Goal: Information Seeking & Learning: Learn about a topic

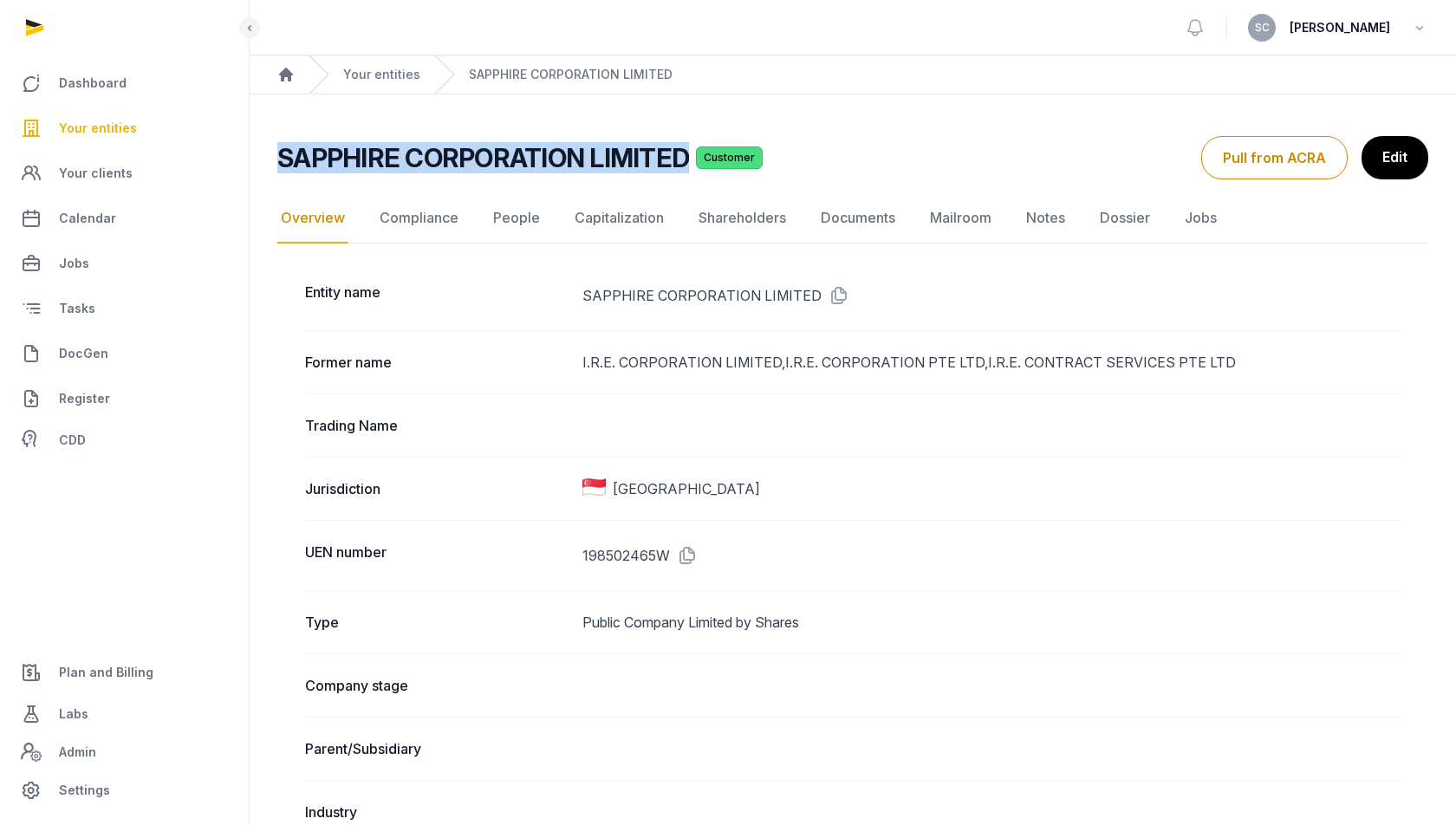
click at [97, 121] on span "Your entities" at bounding box center [97, 128] width 78 height 21
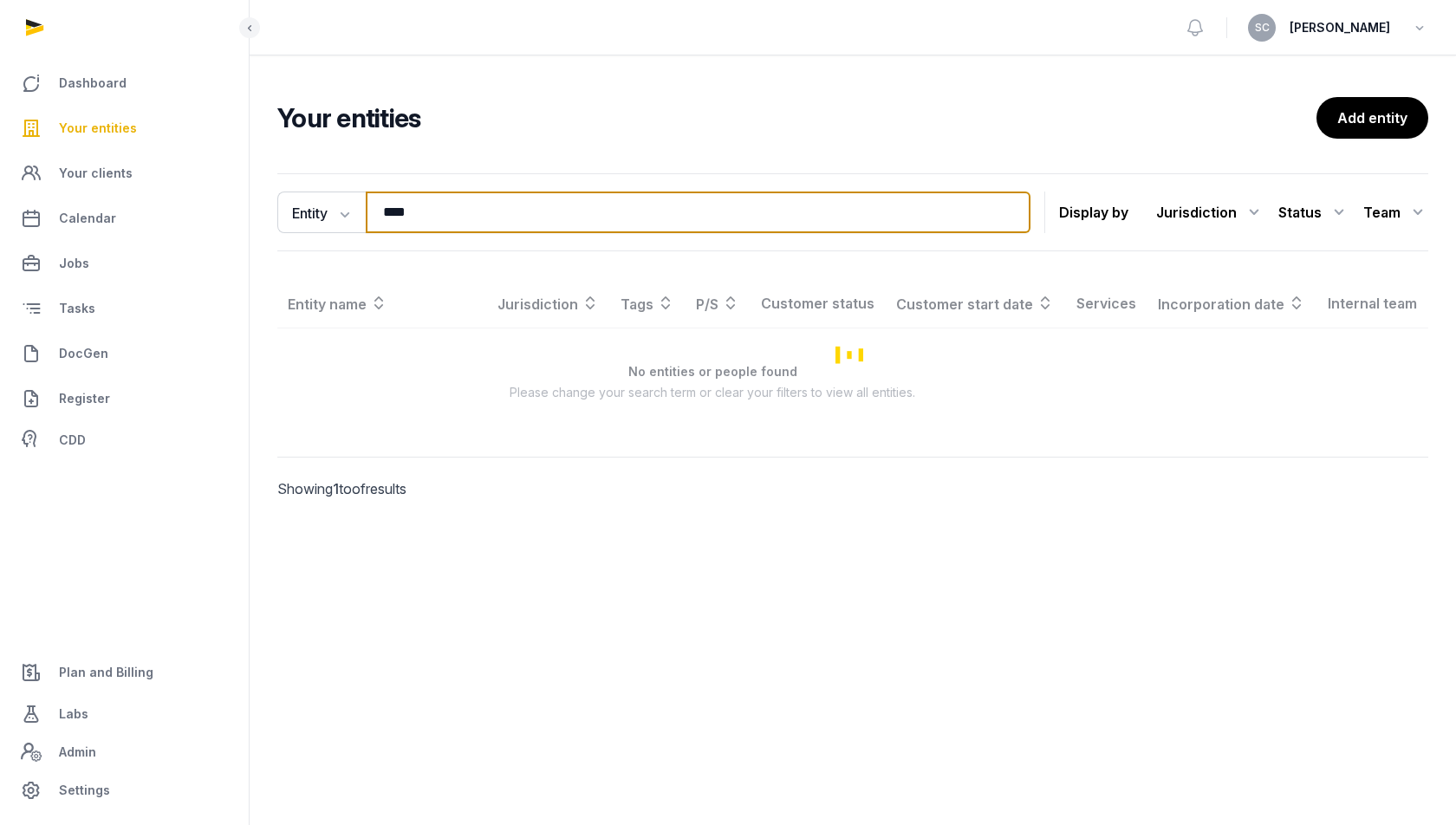
click at [409, 209] on input "****" at bounding box center [698, 212] width 665 height 41
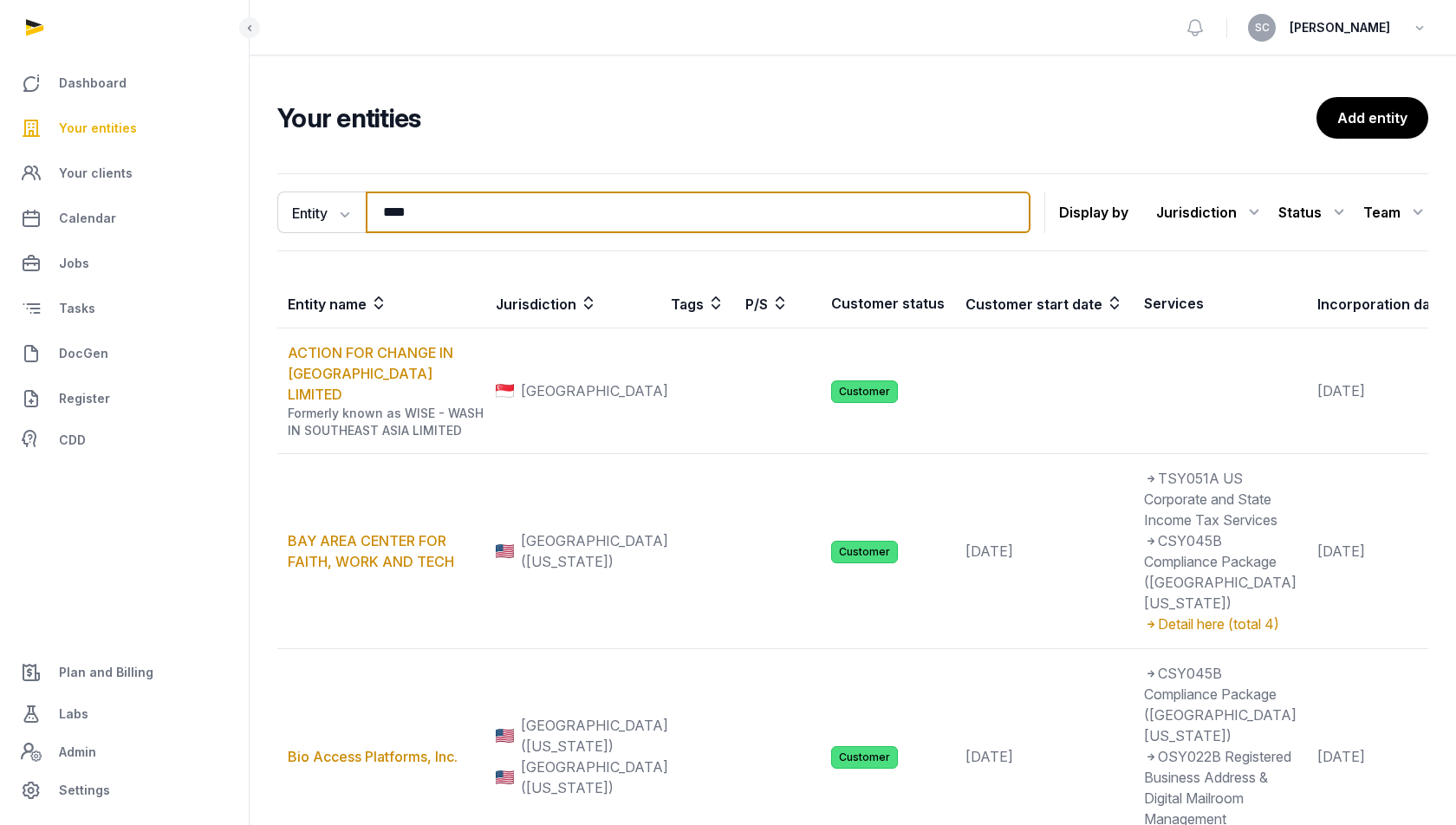
type input "*****"
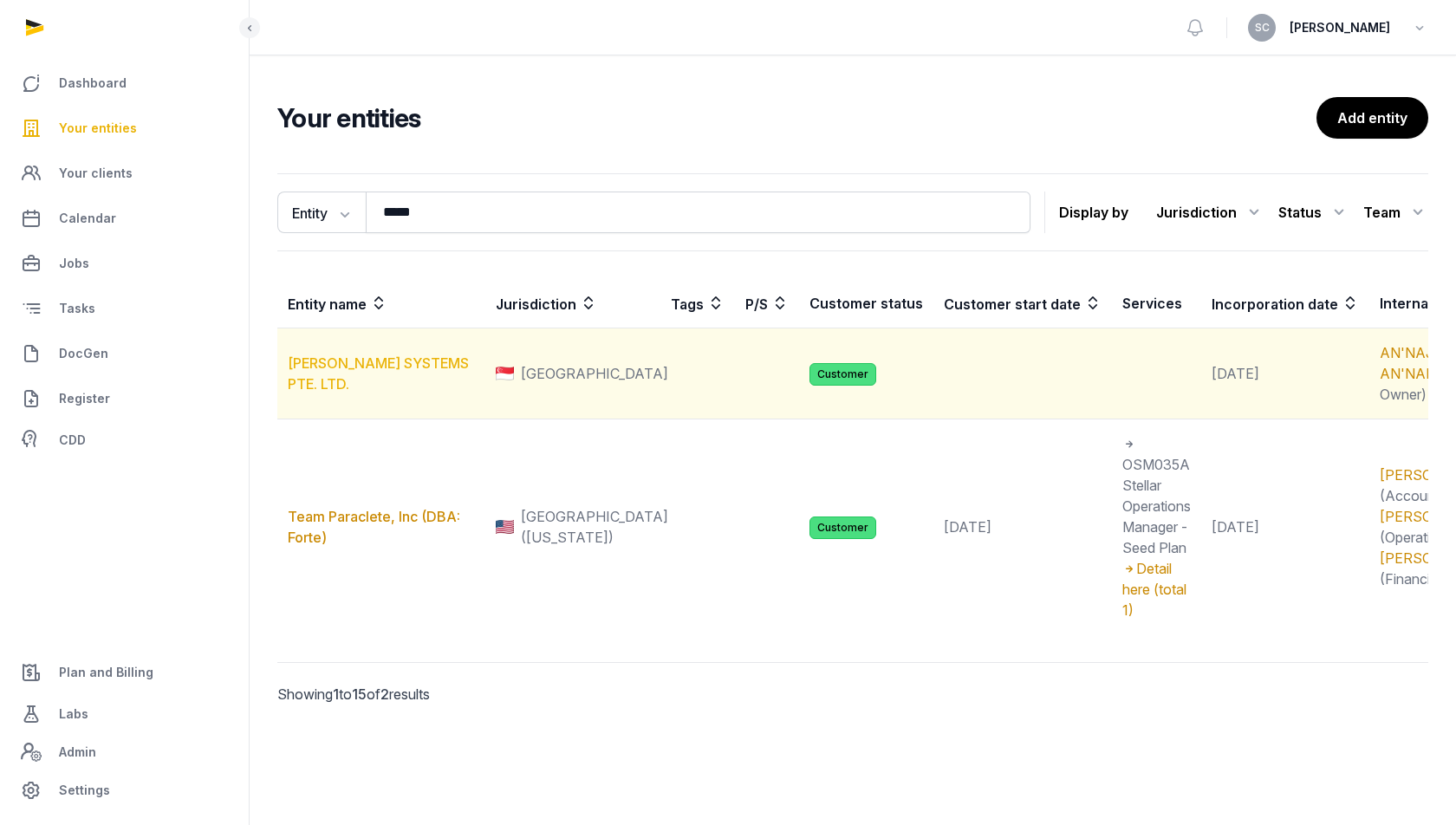
click at [351, 385] on link "[PERSON_NAME] SYSTEMS PTE. LTD." at bounding box center [378, 374] width 181 height 38
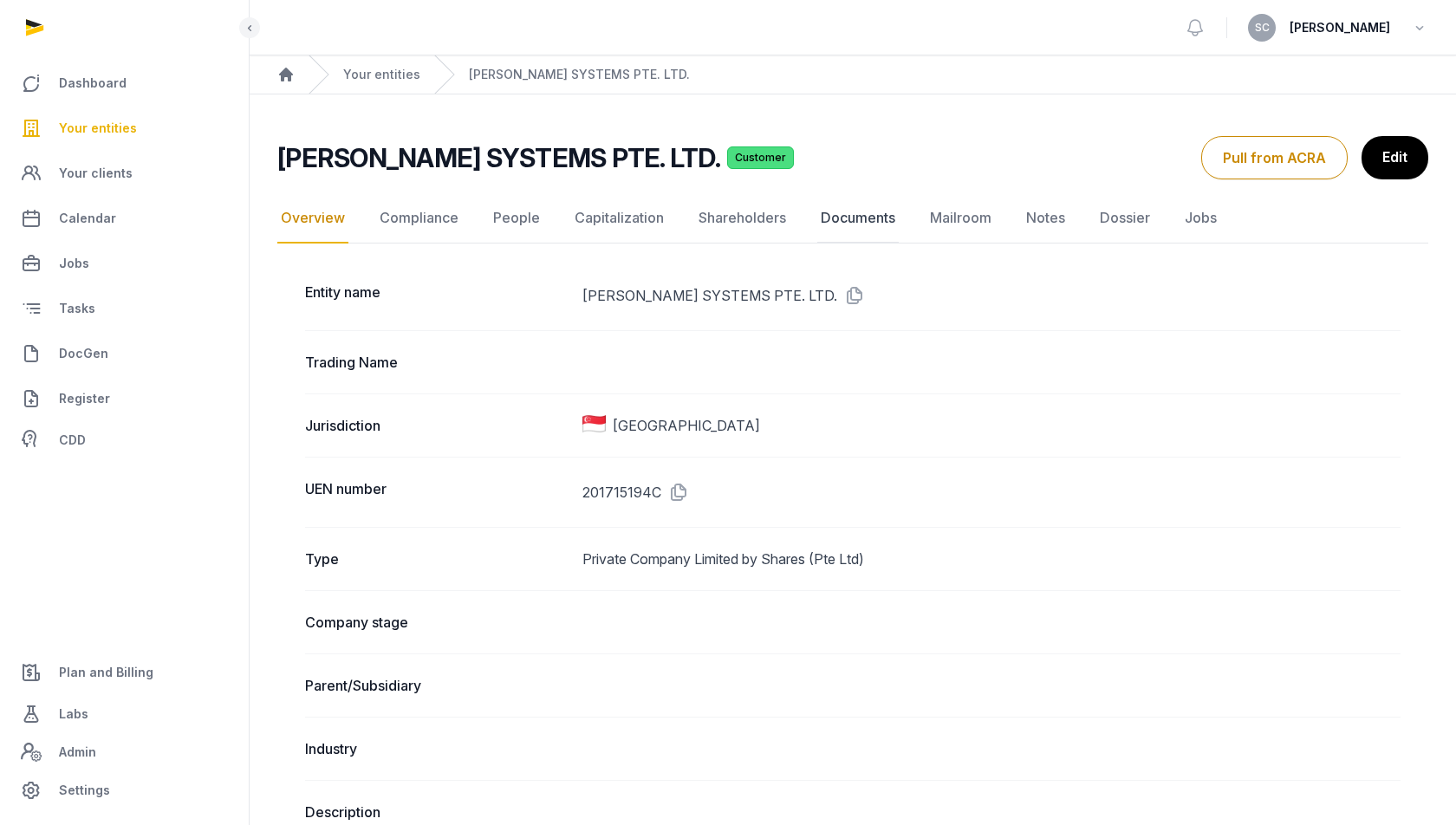
click at [844, 228] on link "Documents" at bounding box center [858, 218] width 82 height 50
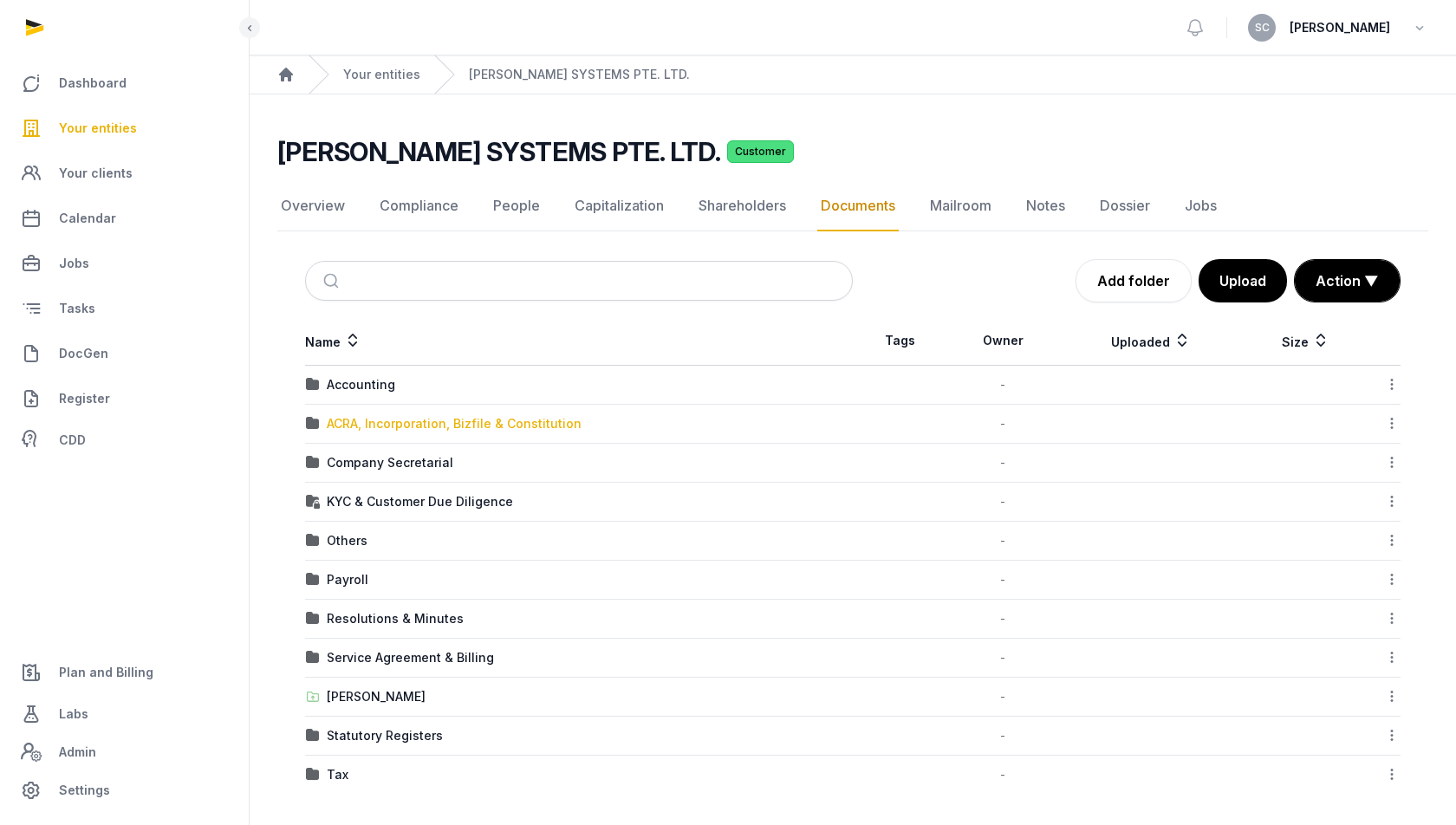
click at [447, 417] on div "ACRA, Incorporation, Bizfile & Constitution" at bounding box center [454, 424] width 255 height 17
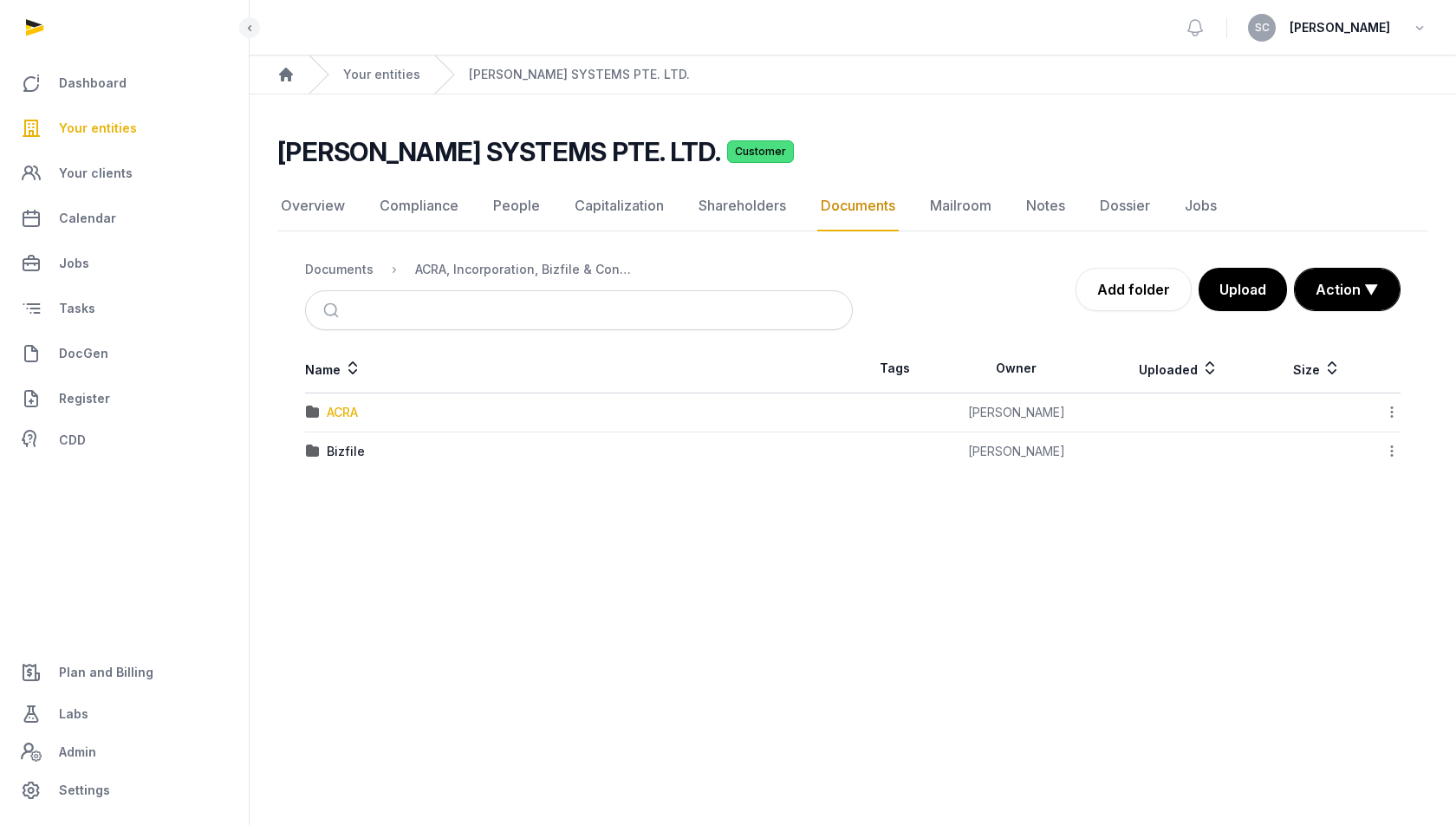
click at [345, 416] on div "ACRA" at bounding box center [343, 412] width 31 height 17
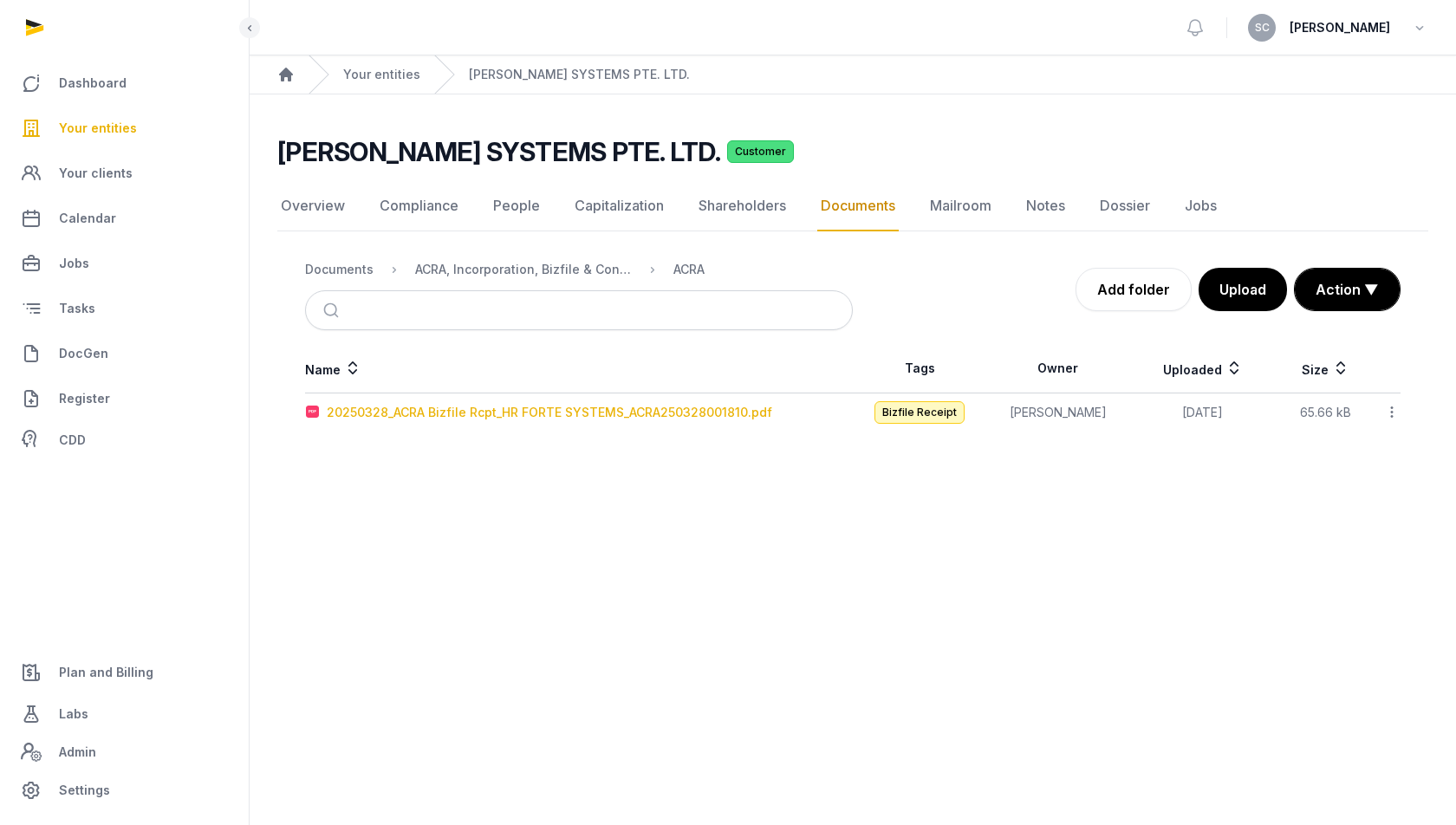
click at [345, 416] on div "20250328_ACRA Bizfile Rcpt_HR FORTE SYSTEMS_ACRA250328001810.pdf" at bounding box center [550, 412] width 445 height 17
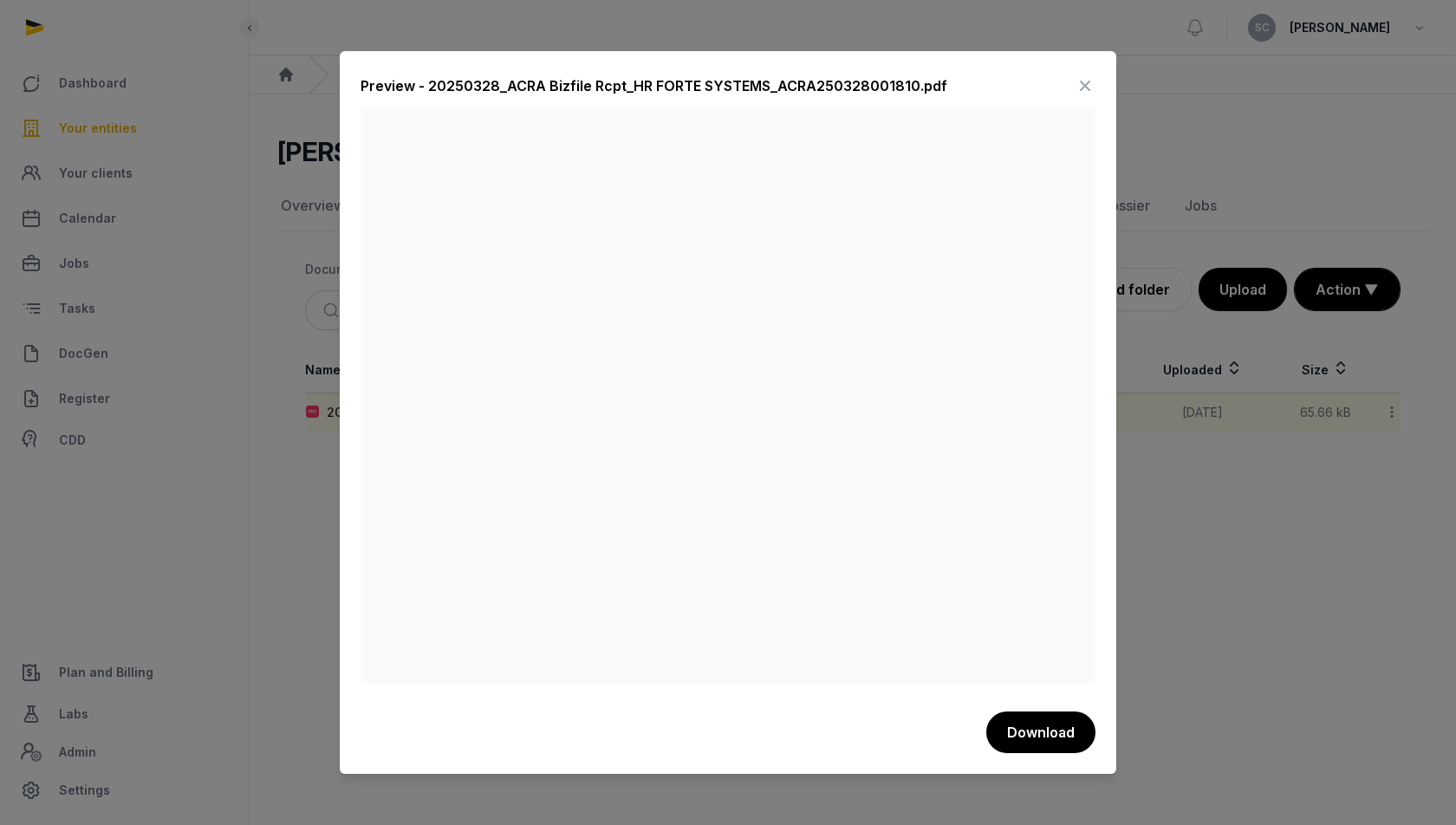
click at [1080, 88] on icon at bounding box center [1085, 86] width 21 height 28
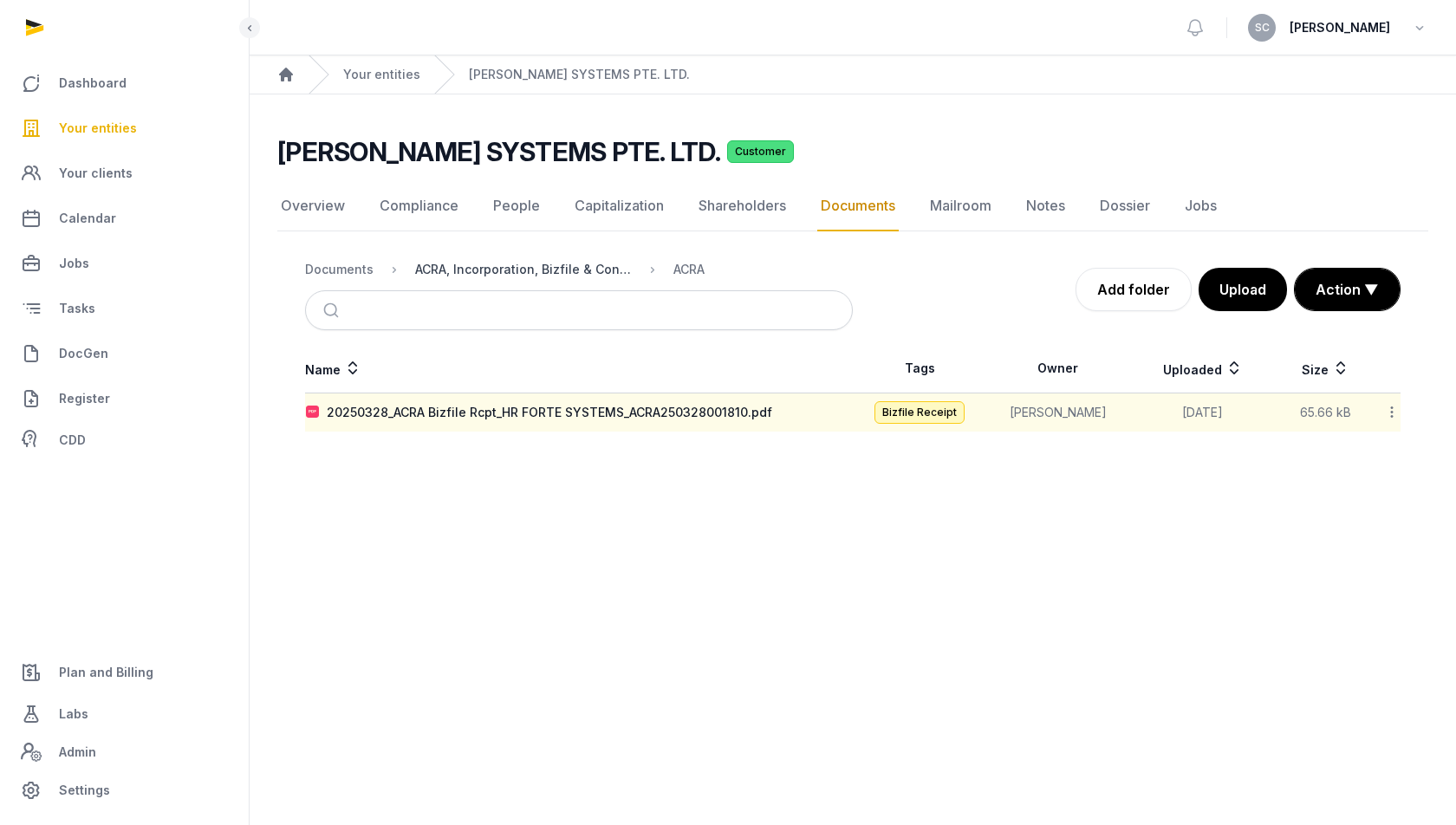
click at [601, 268] on div "ACRA, Incorporation, Bizfile & Constitution" at bounding box center [523, 270] width 216 height 17
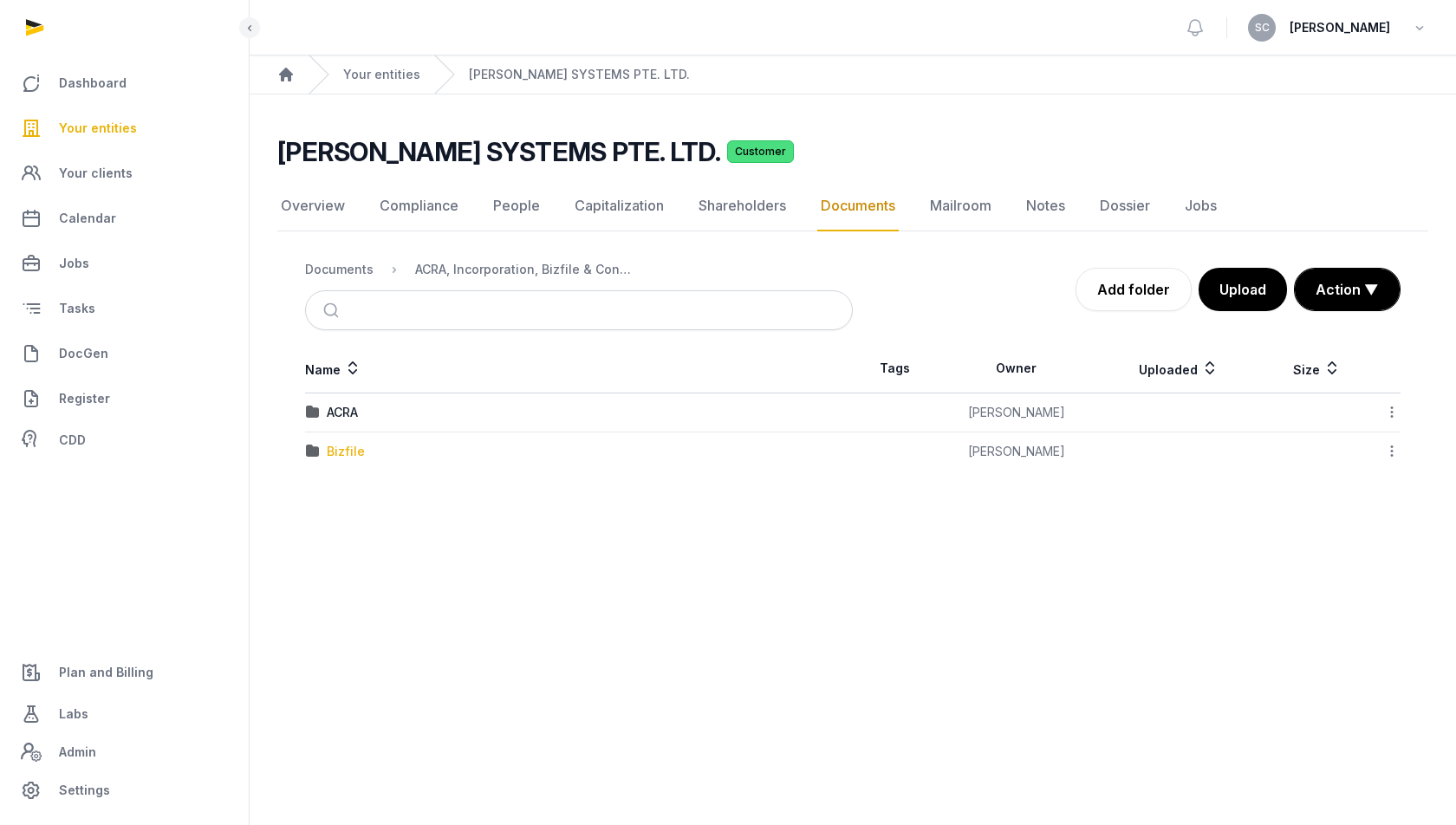
click at [340, 447] on div "Bizfile" at bounding box center [346, 451] width 38 height 17
click at [344, 410] on div "2025" at bounding box center [342, 412] width 30 height 17
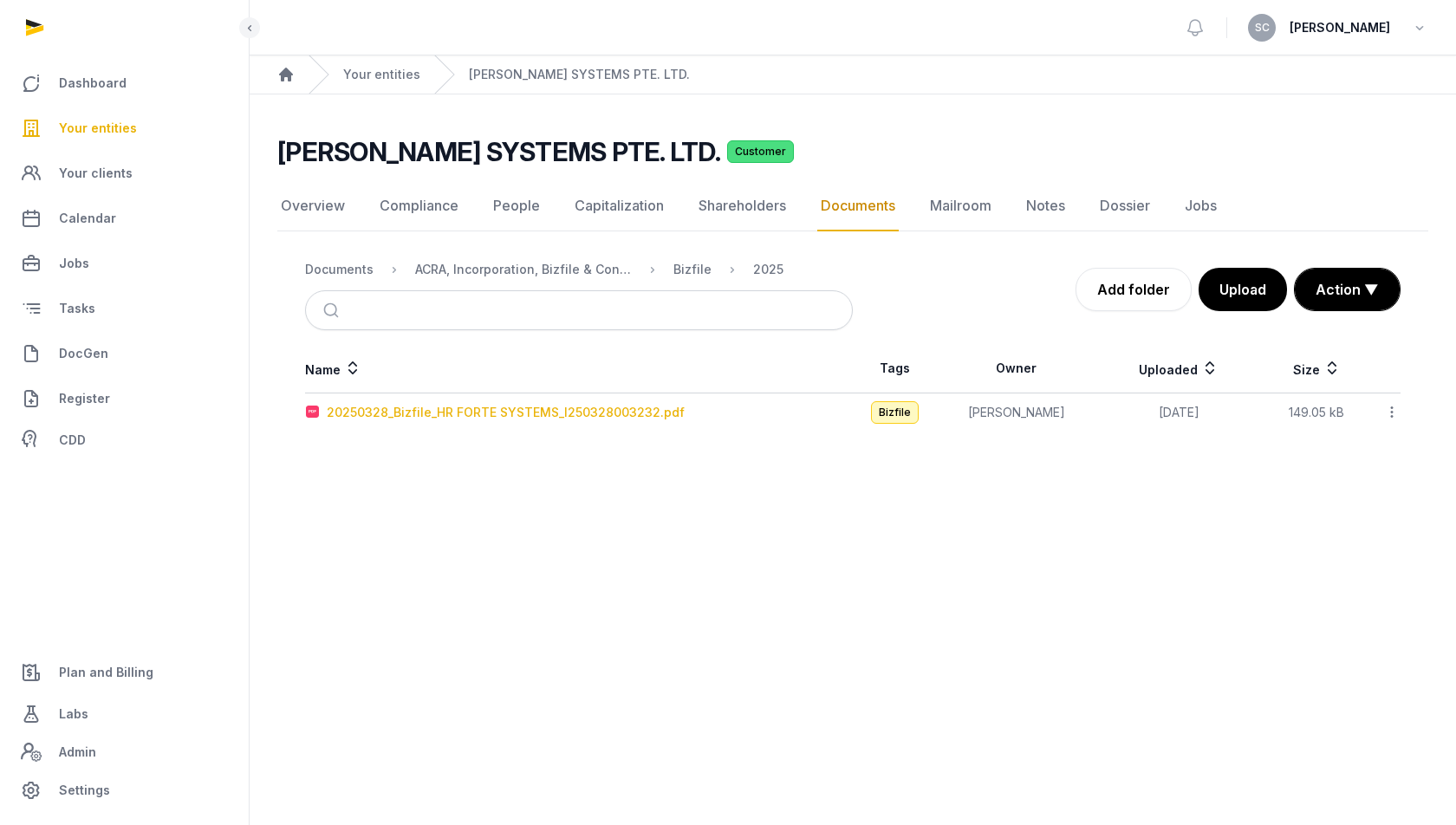
click at [421, 405] on div "20250328_Bizfile_HR FORTE SYSTEMS_I250328003232.pdf" at bounding box center [506, 412] width 358 height 17
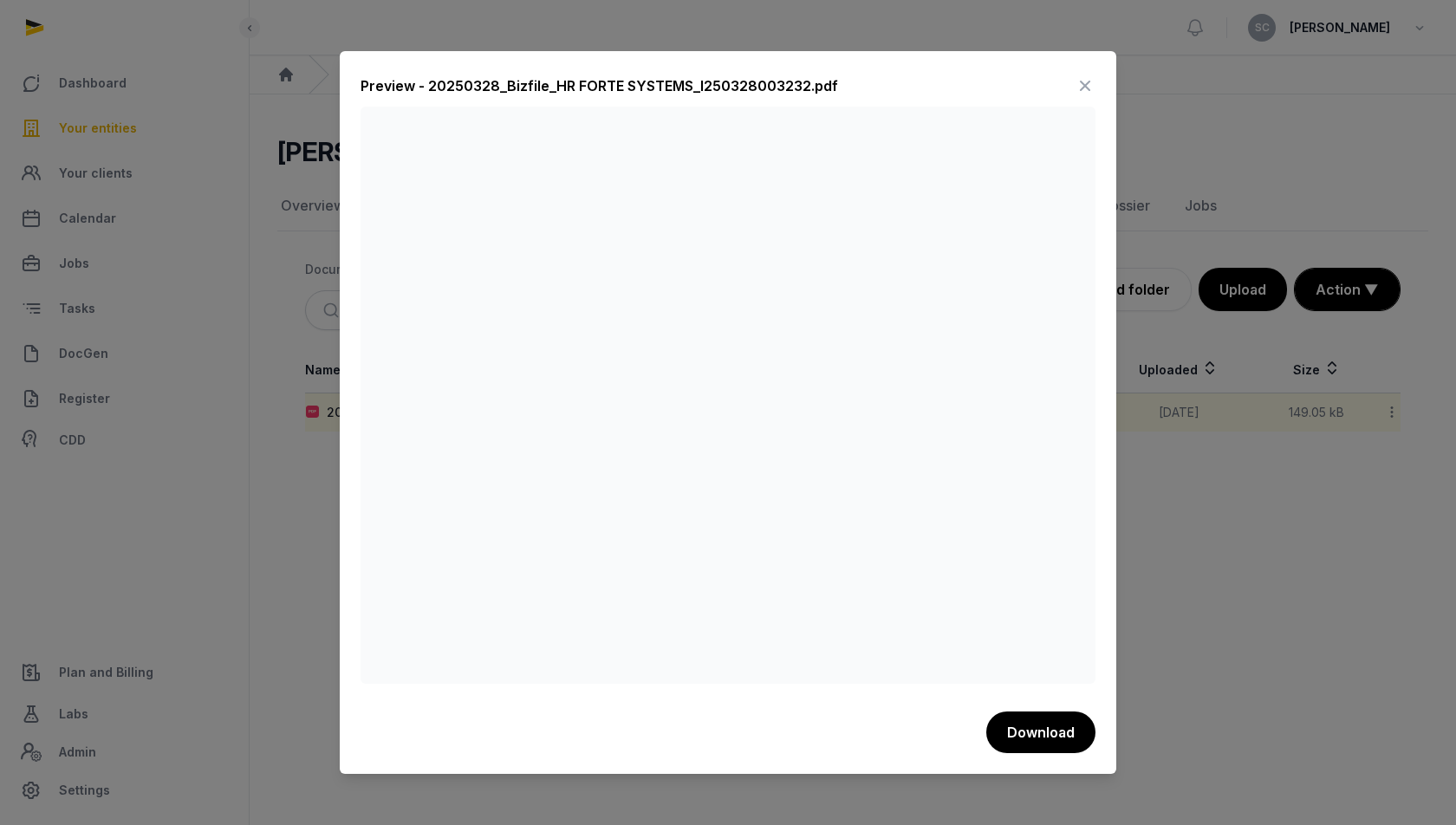
click at [1086, 80] on icon at bounding box center [1085, 86] width 21 height 28
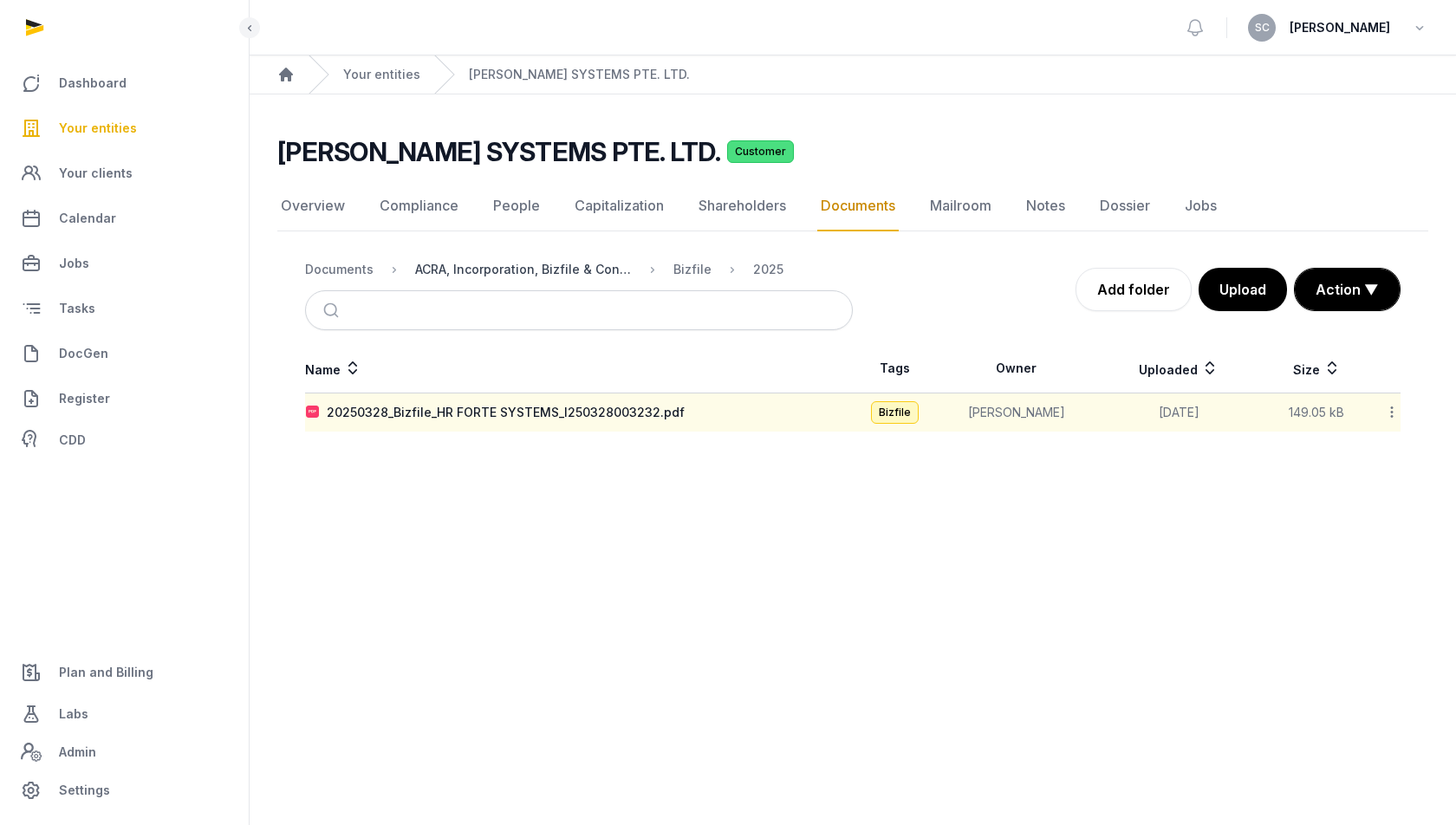
click at [568, 273] on div "ACRA, Incorporation, Bizfile & Constitution" at bounding box center [523, 270] width 216 height 17
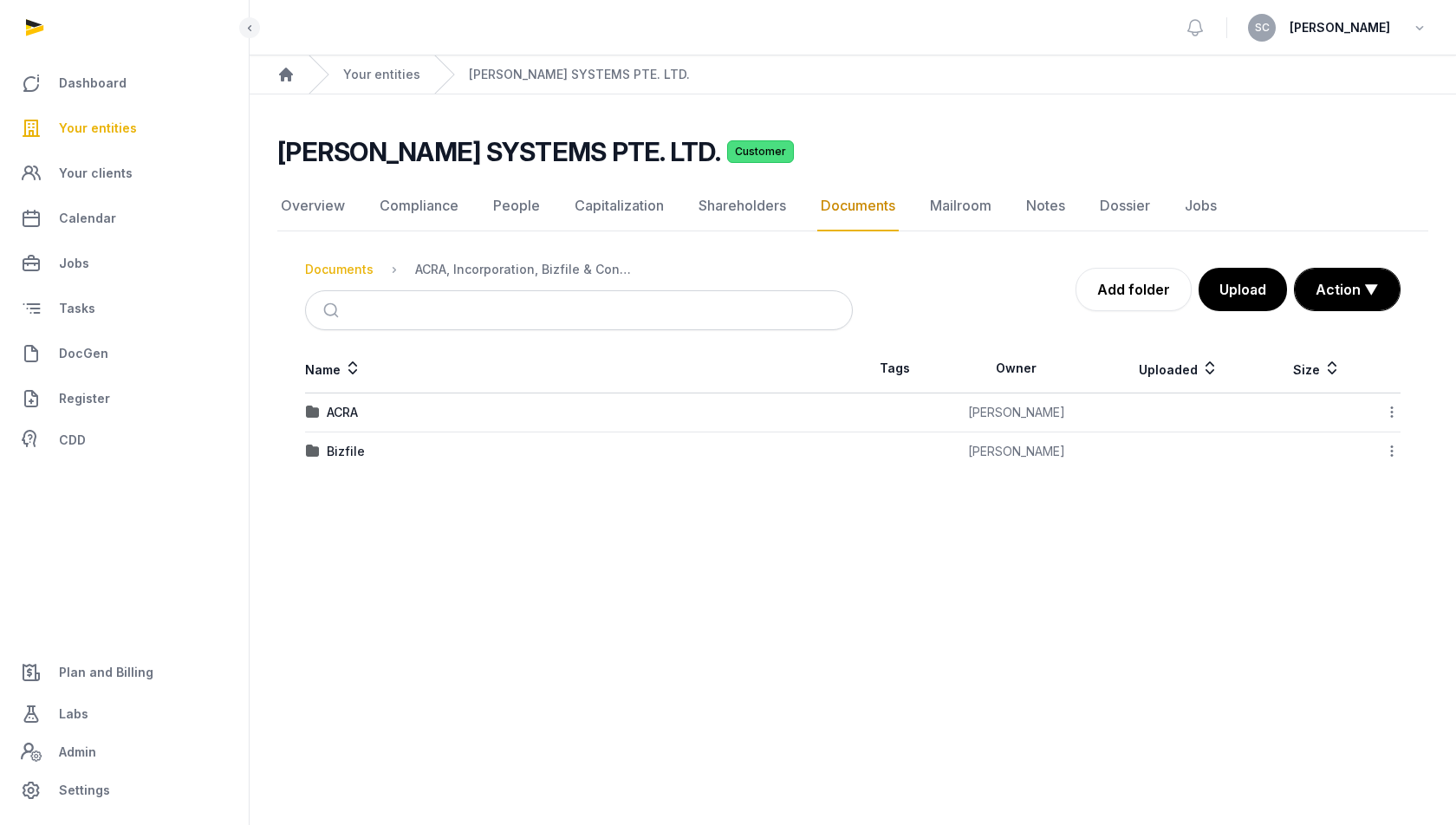
click at [345, 274] on div "Documents" at bounding box center [339, 270] width 69 height 17
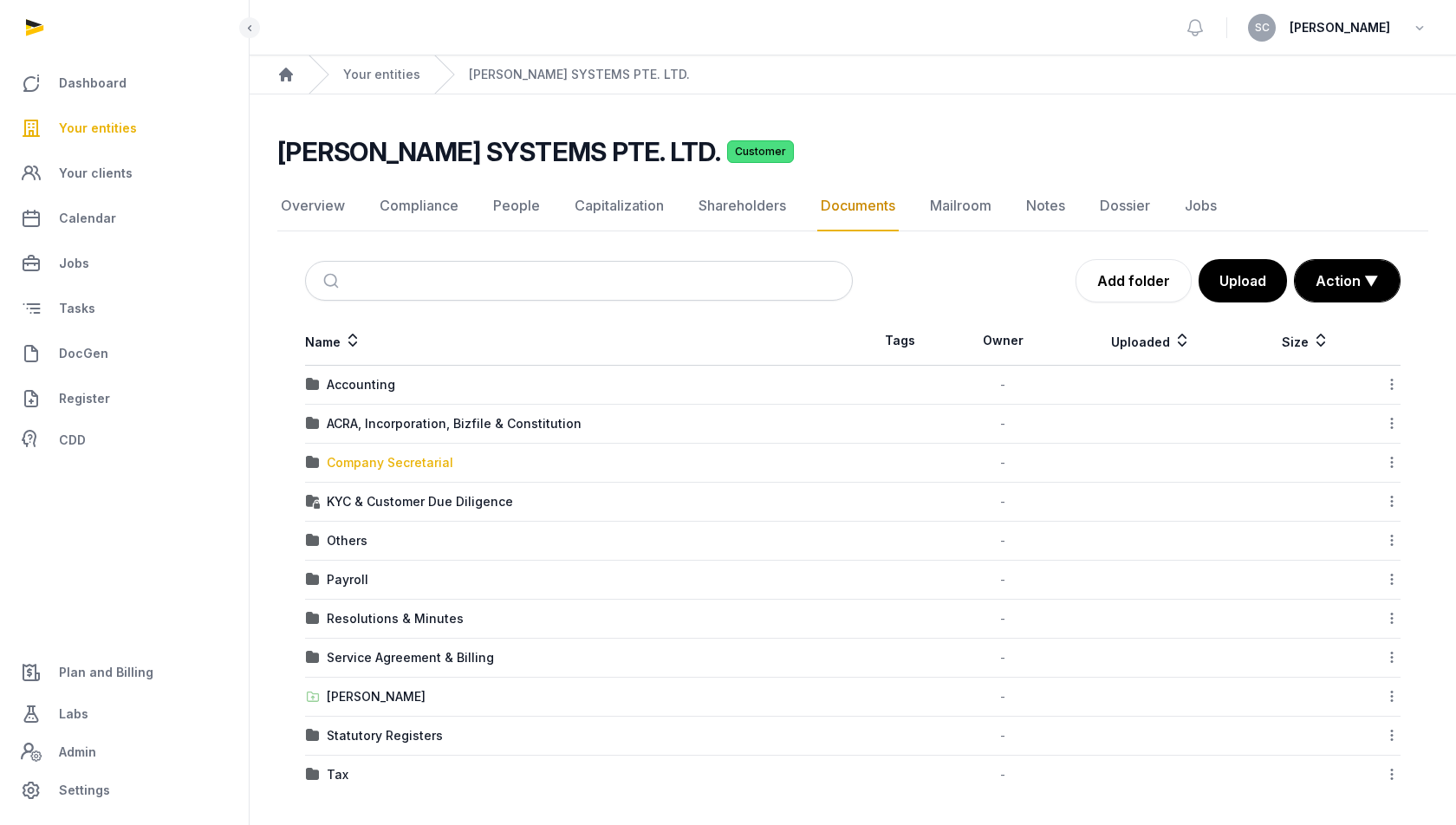
click at [380, 460] on div "Company Secretarial" at bounding box center [390, 463] width 126 height 17
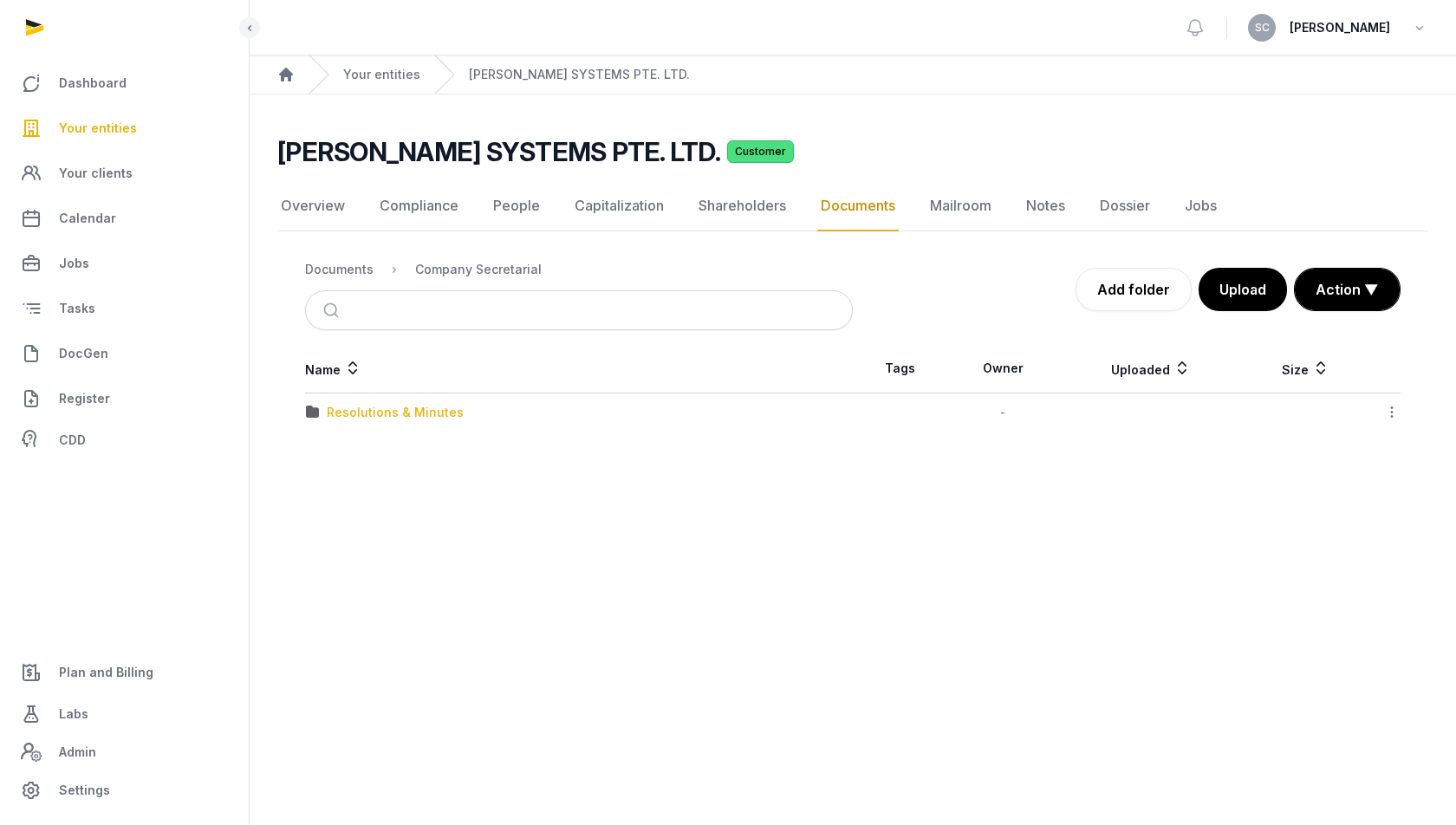
click at [400, 408] on div "Resolutions & Minutes" at bounding box center [395, 412] width 137 height 17
click at [350, 413] on div "2025" at bounding box center [342, 412] width 30 height 17
click at [378, 448] on div "Change of CS & RO" at bounding box center [386, 451] width 117 height 17
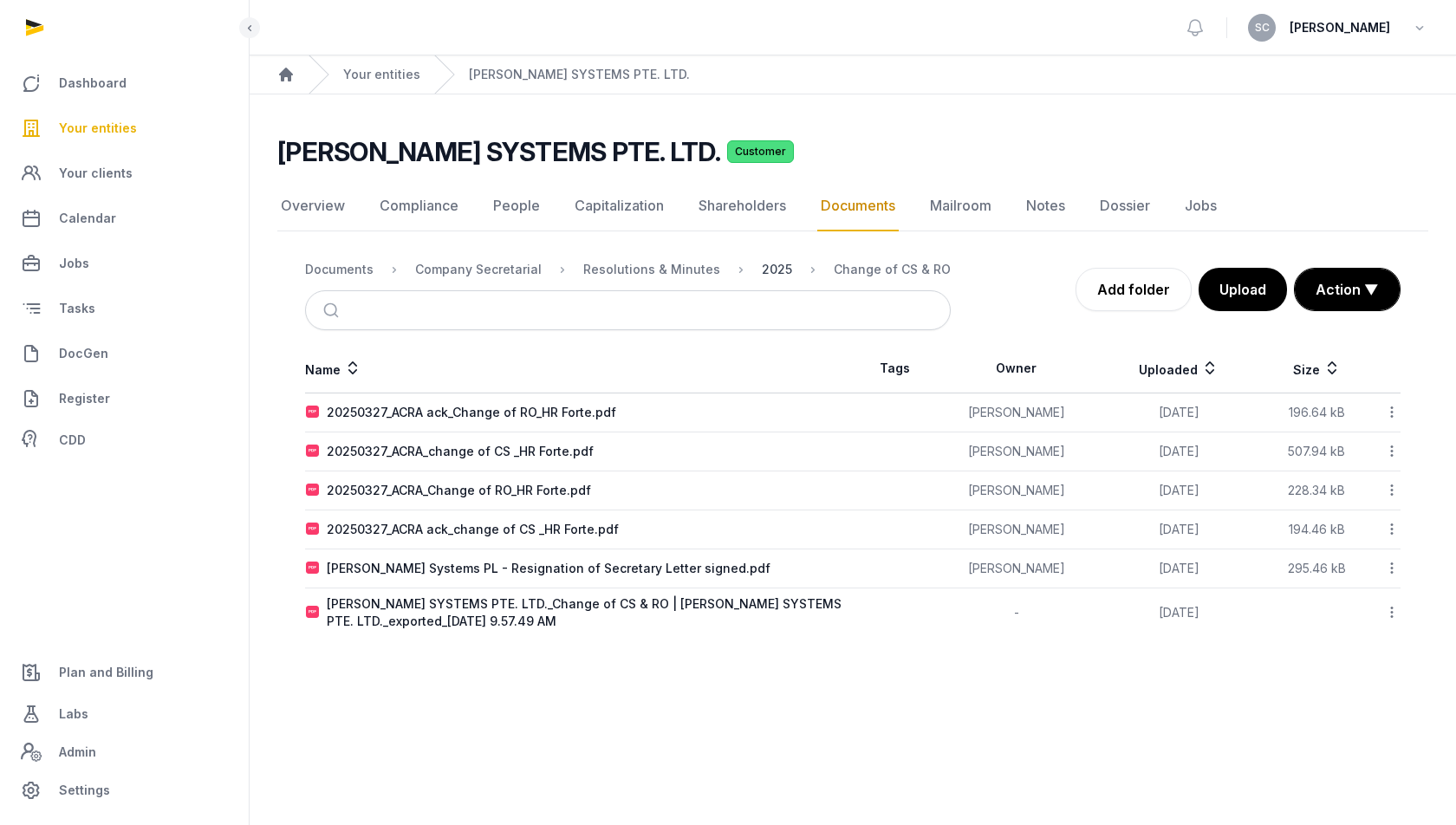
click at [761, 264] on div "2025" at bounding box center [776, 270] width 30 height 17
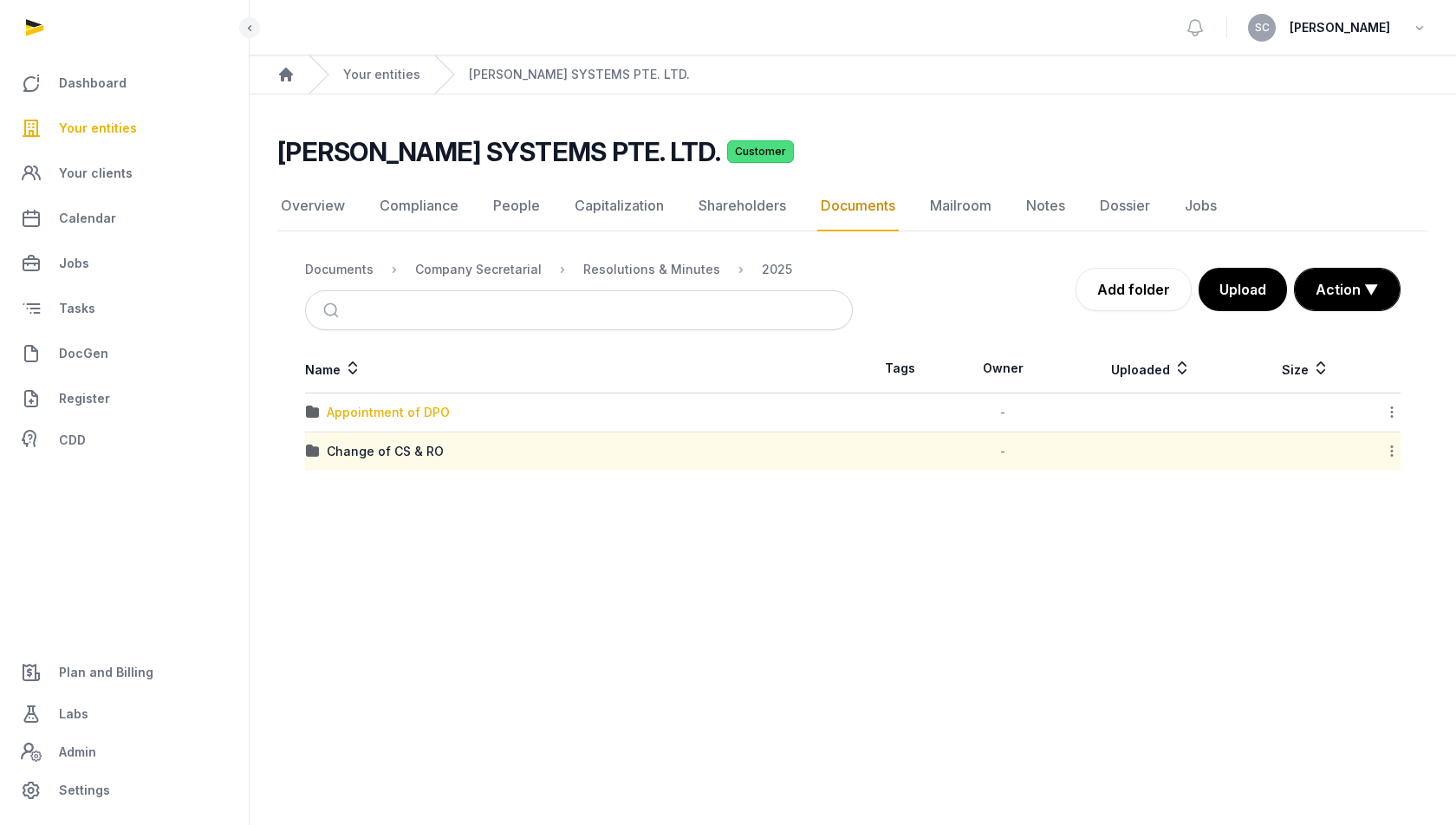
click at [424, 411] on div "Appointment of DPO" at bounding box center [389, 412] width 123 height 17
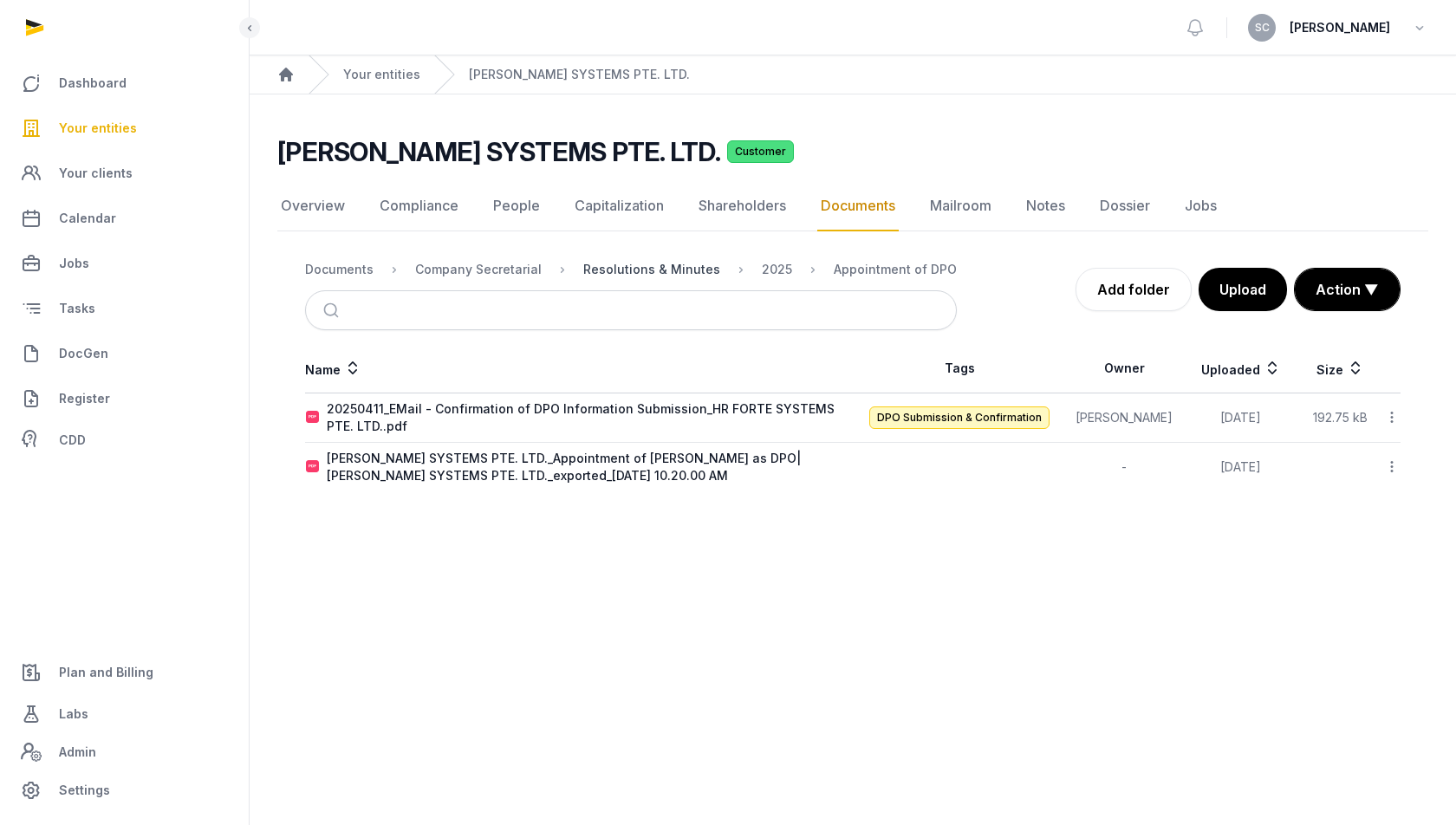
click at [654, 268] on div "Resolutions & Minutes" at bounding box center [651, 270] width 137 height 17
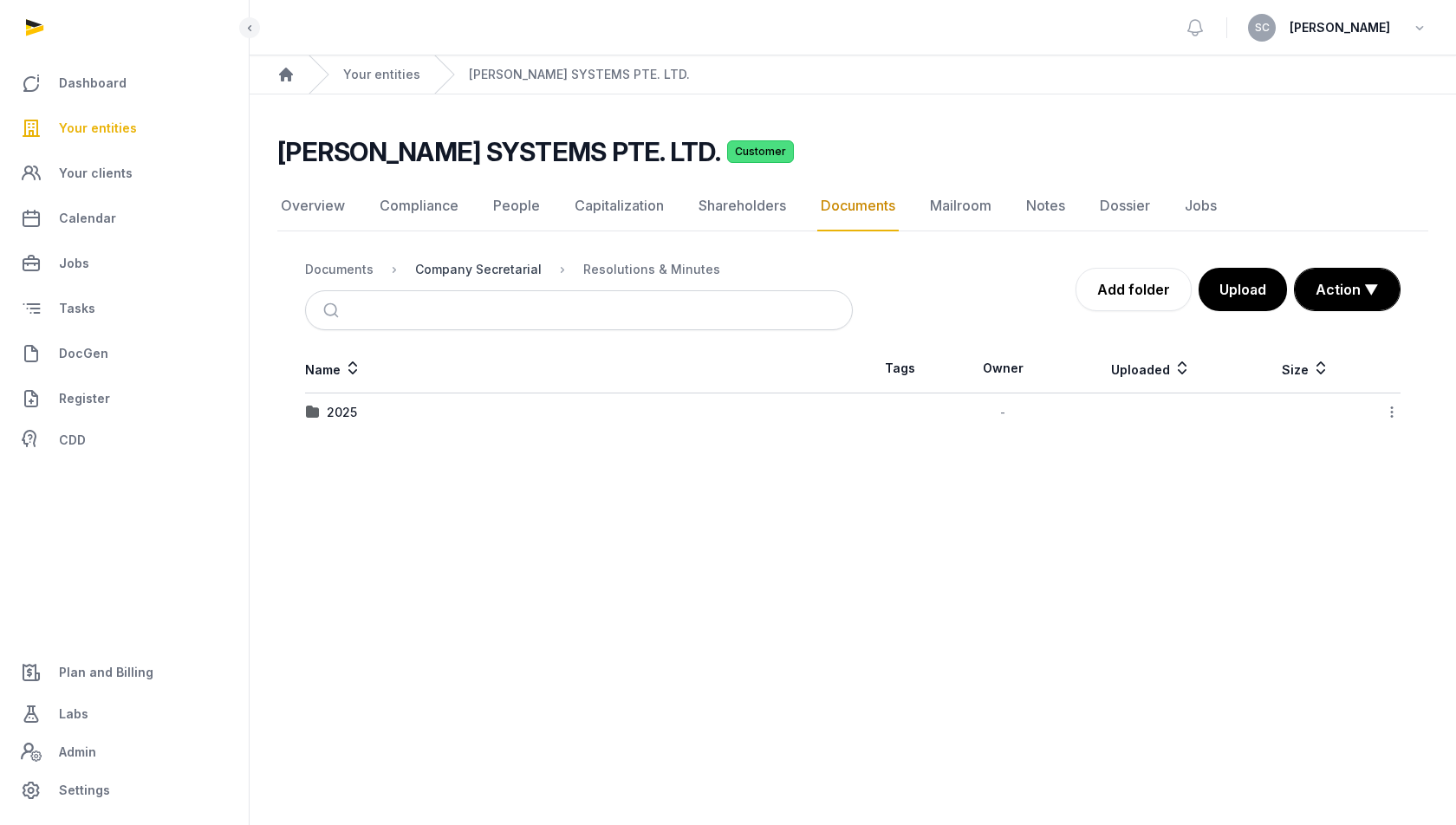
click at [520, 261] on div "Company Secretarial" at bounding box center [478, 270] width 126 height 17
click at [332, 269] on div "Documents" at bounding box center [339, 270] width 69 height 17
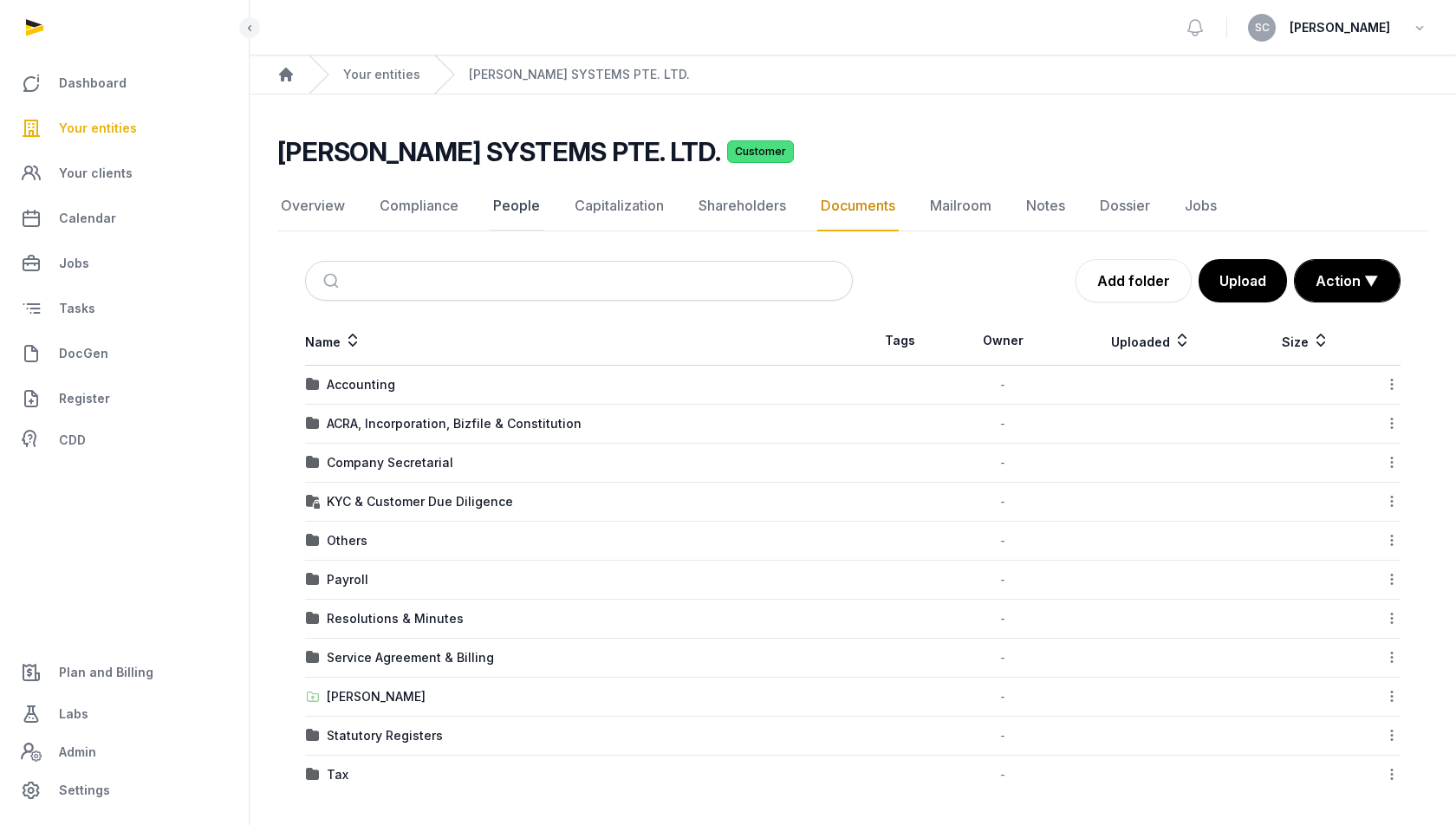
click at [531, 205] on link "People" at bounding box center [516, 206] width 54 height 50
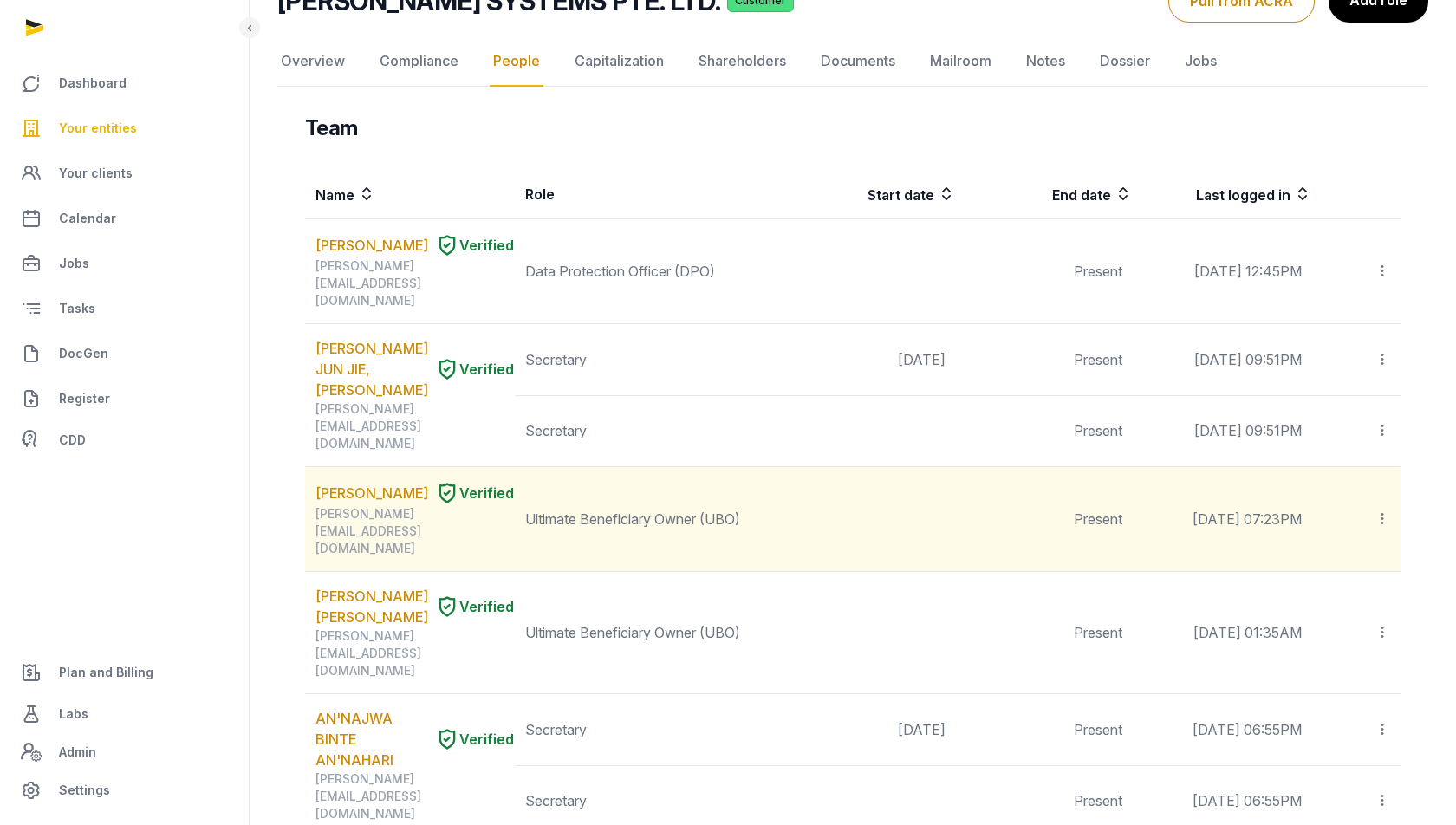
scroll to position [175, 0]
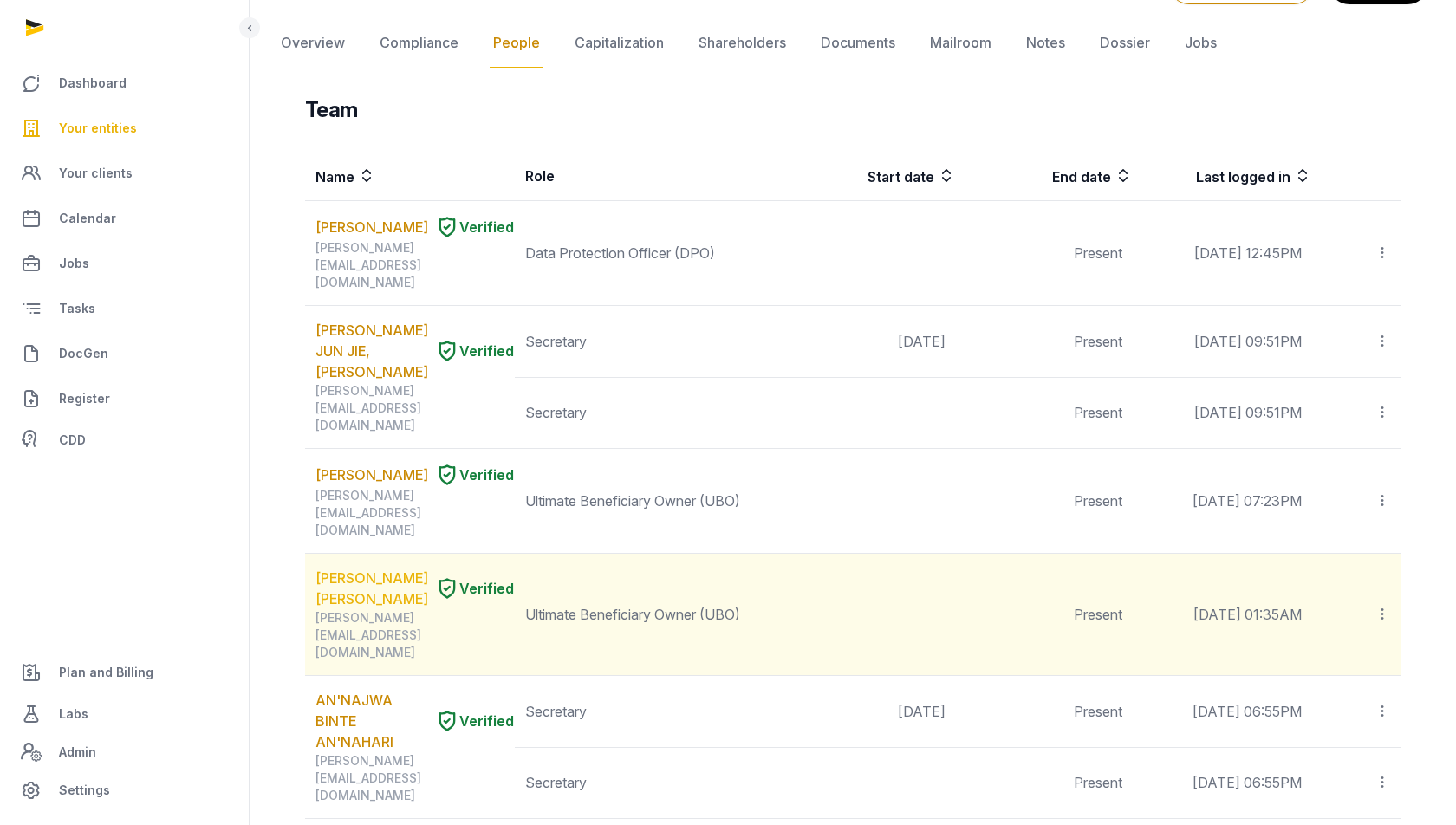
click at [372, 568] on link "[PERSON_NAME] [PERSON_NAME]" at bounding box center [371, 588] width 113 height 41
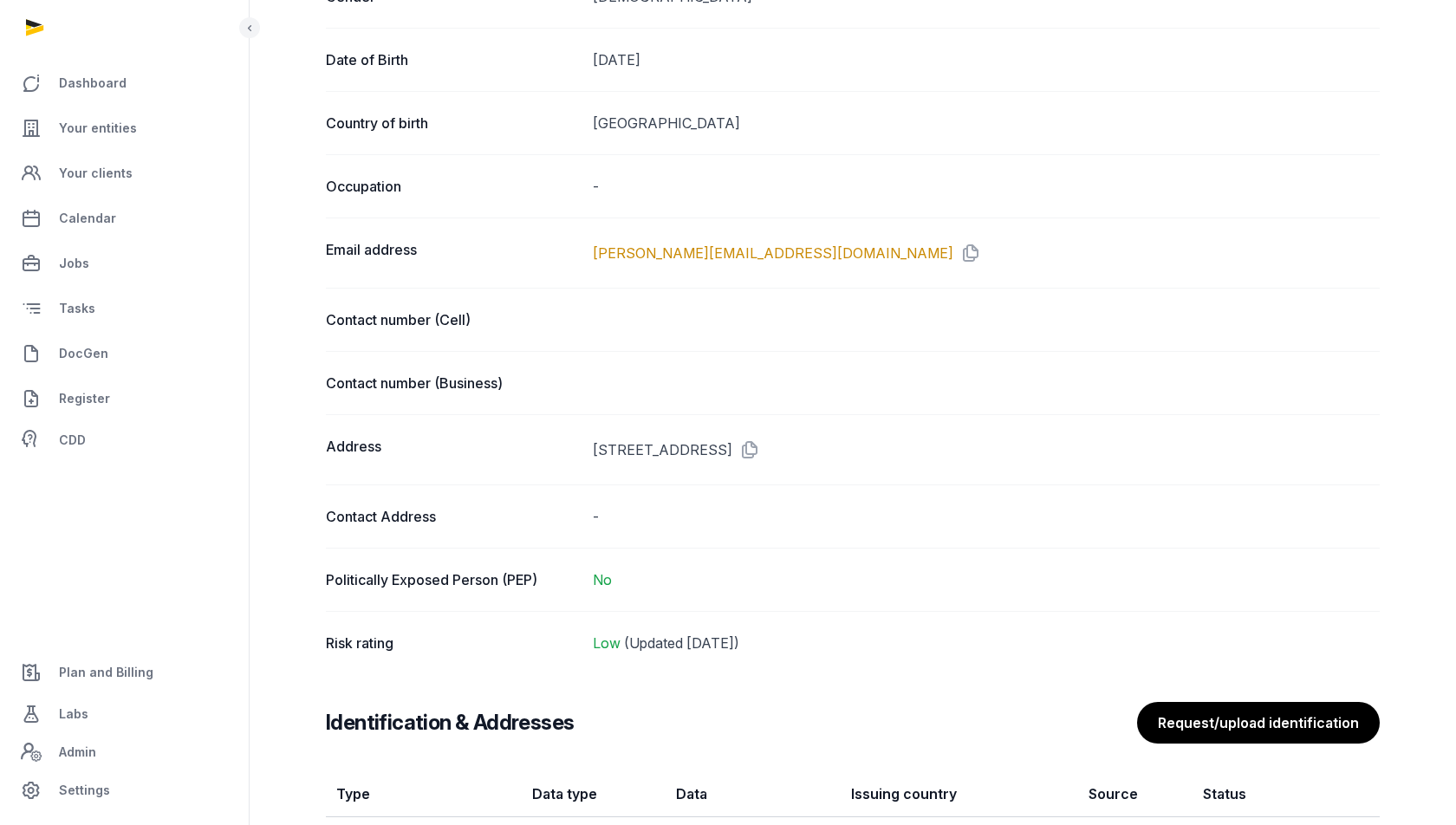
scroll to position [796, 0]
